Goal: Information Seeking & Learning: Learn about a topic

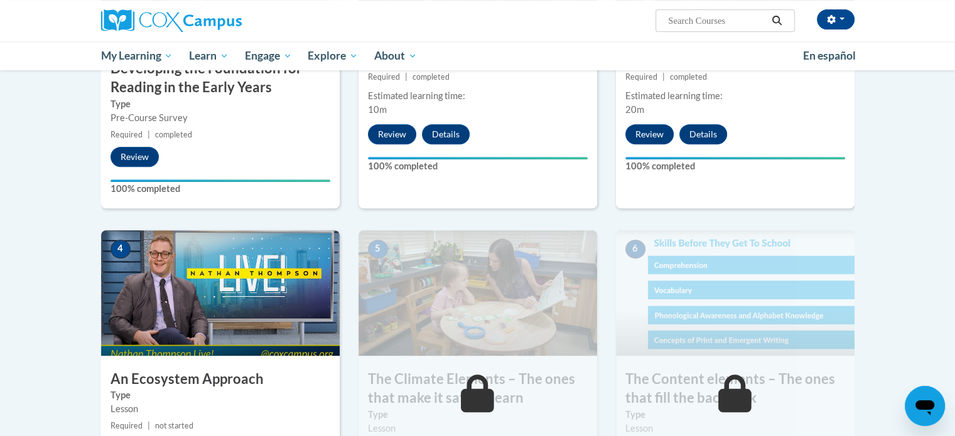
scroll to position [480, 0]
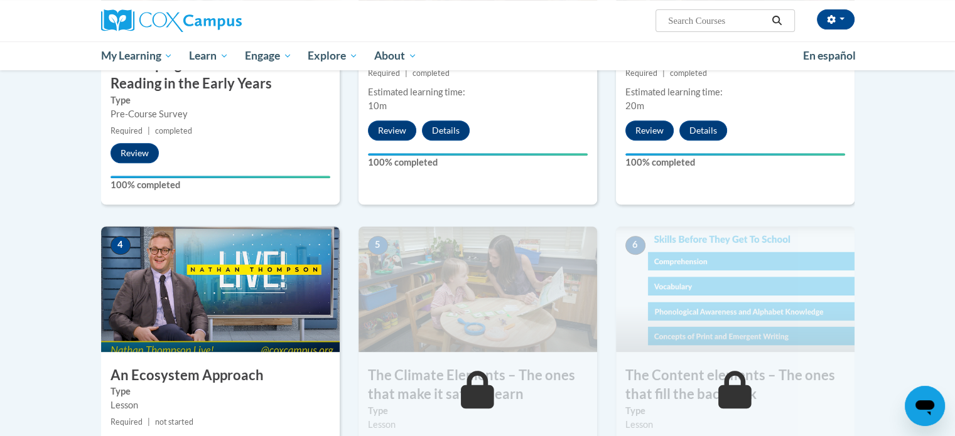
click at [201, 296] on img at bounding box center [220, 290] width 239 height 126
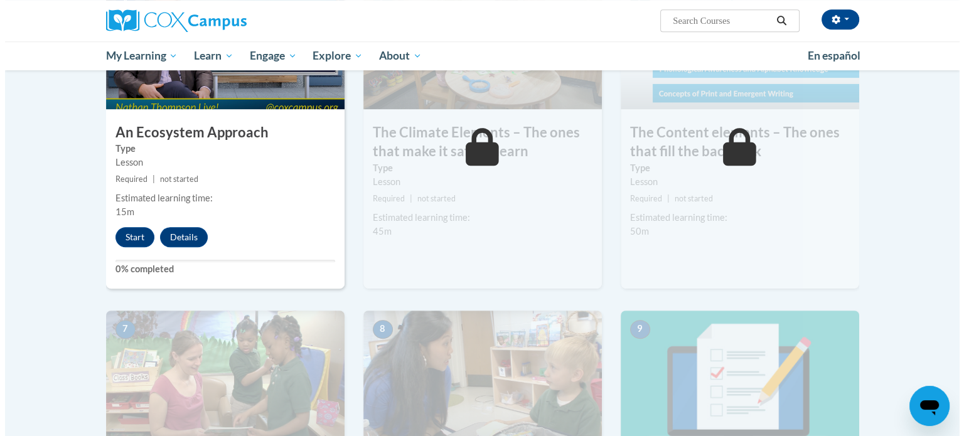
scroll to position [749, 0]
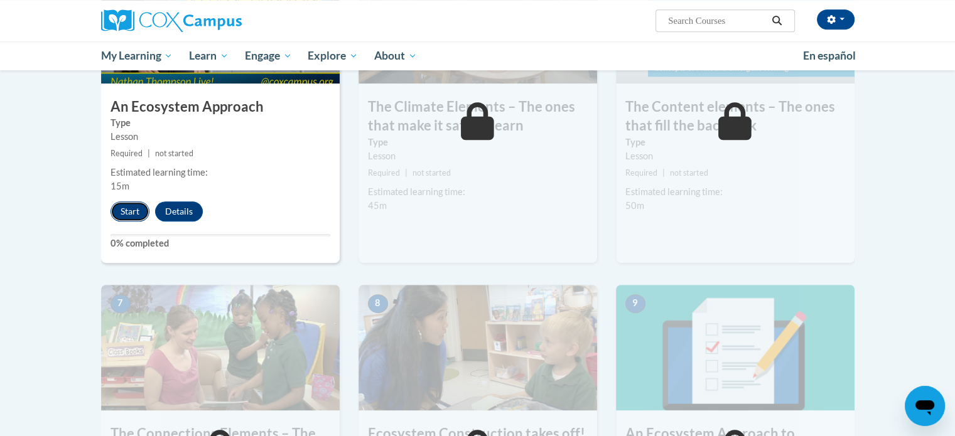
click at [126, 213] on button "Start" at bounding box center [129, 212] width 39 height 20
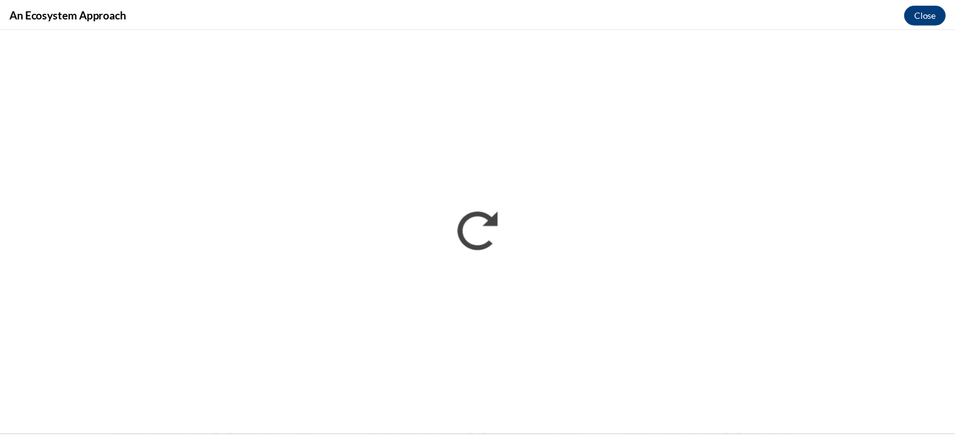
scroll to position [0, 0]
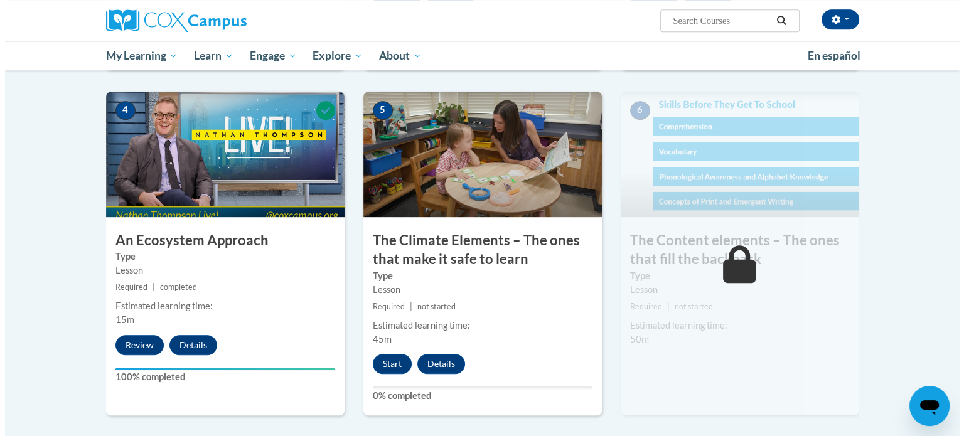
scroll to position [603, 0]
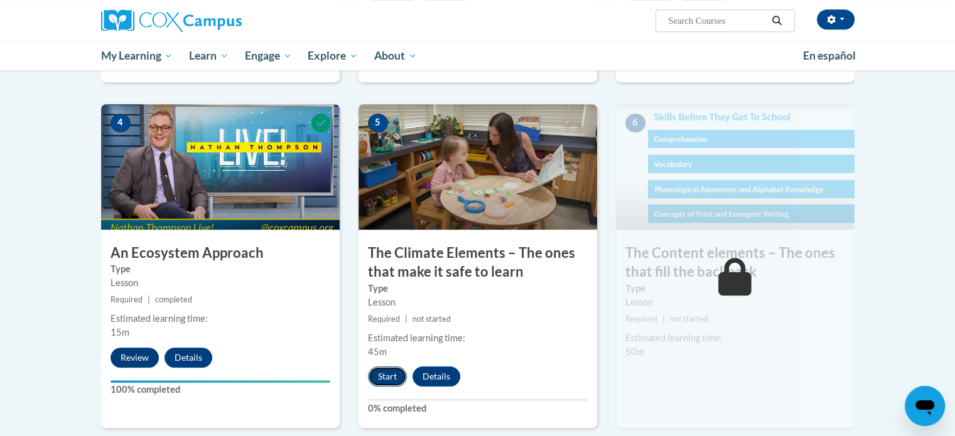
click at [387, 376] on button "Start" at bounding box center [387, 377] width 39 height 20
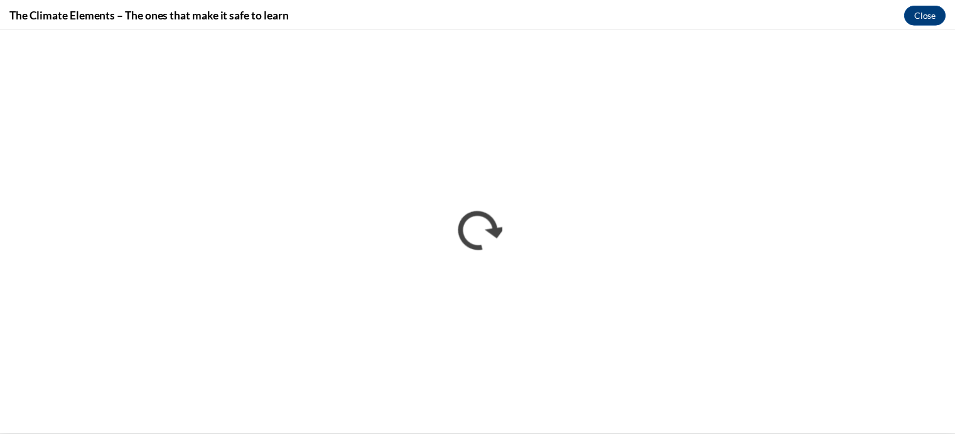
scroll to position [0, 0]
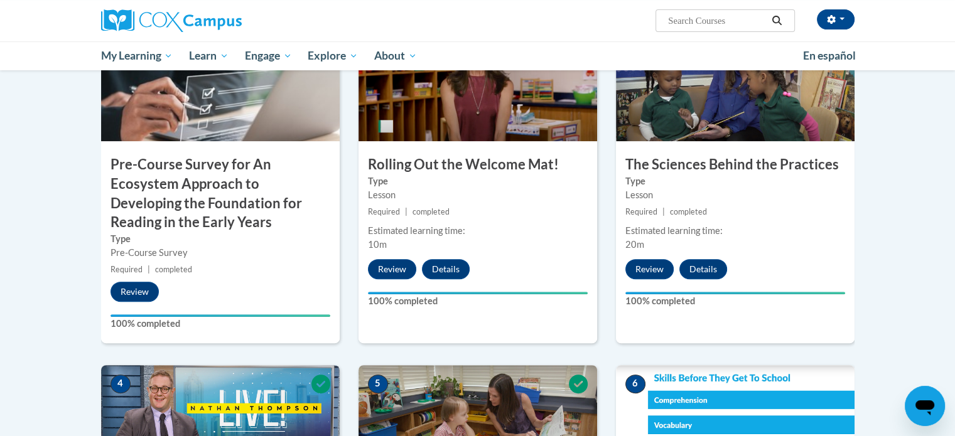
scroll to position [366, 0]
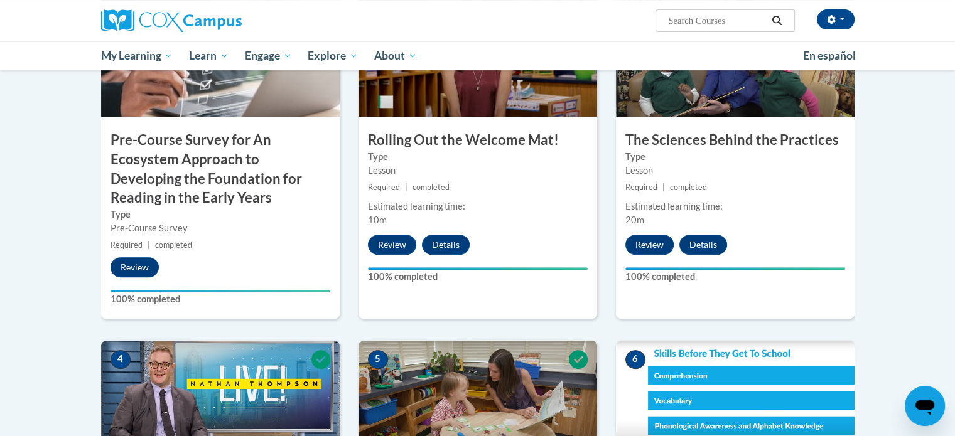
drag, startPoint x: 949, startPoint y: 158, endPoint x: 959, endPoint y: 156, distance: 9.7
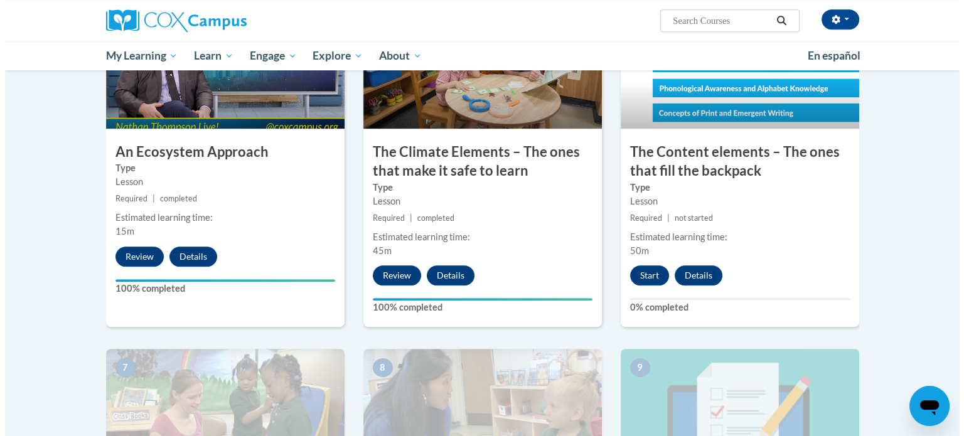
scroll to position [716, 0]
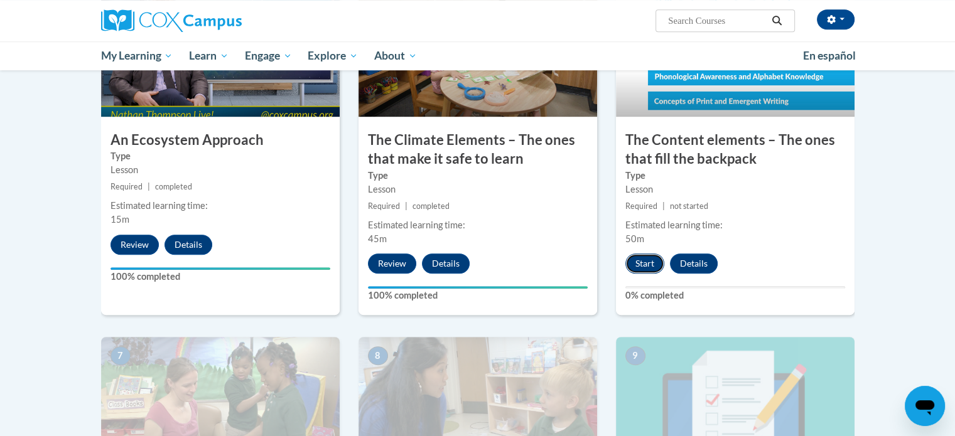
click at [657, 261] on button "Start" at bounding box center [644, 264] width 39 height 20
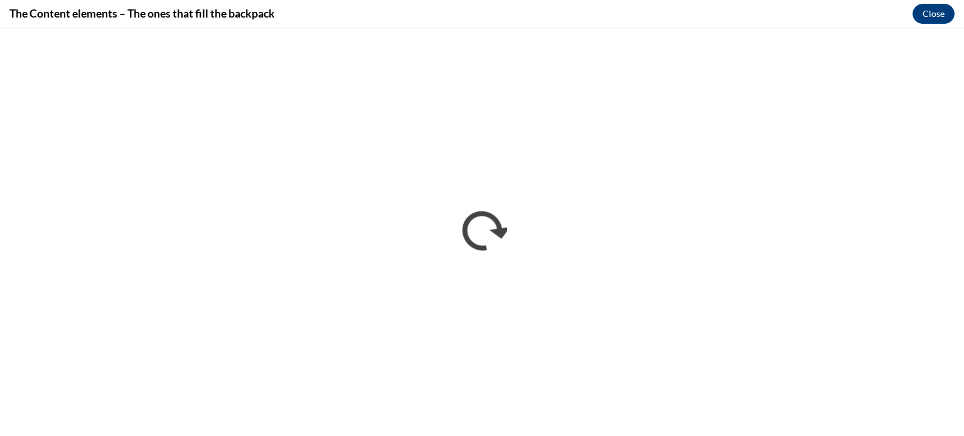
scroll to position [0, 0]
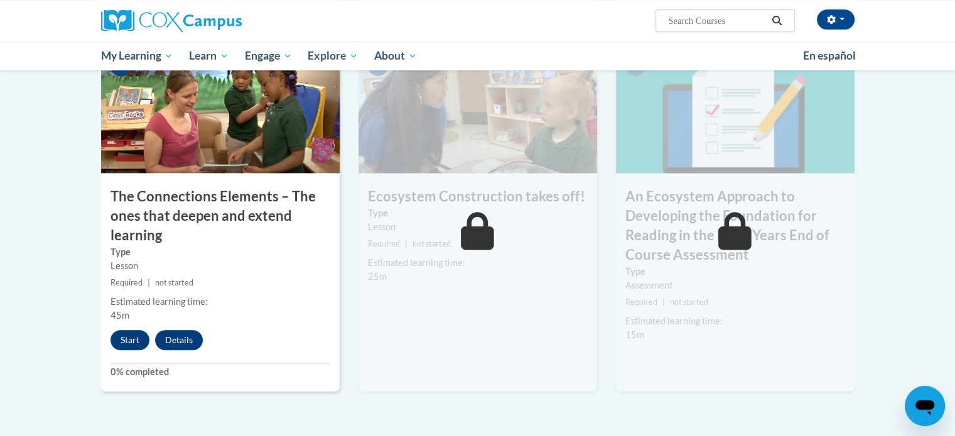
scroll to position [1007, 0]
